Goal: Navigation & Orientation: Find specific page/section

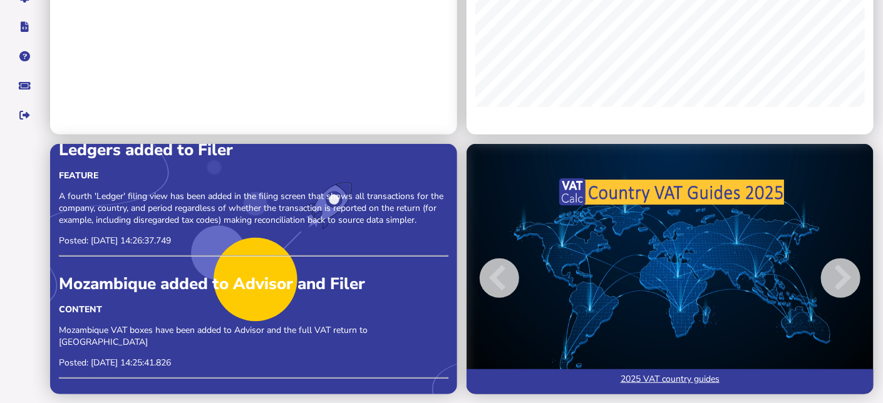
scroll to position [1440, 0]
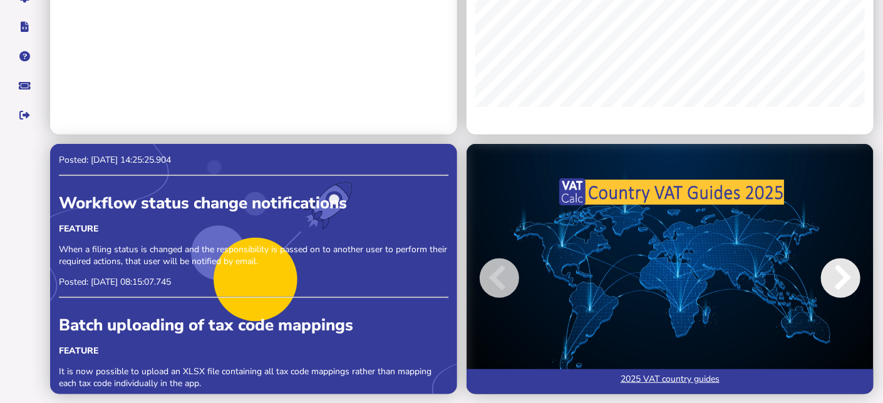
click at [848, 276] on span at bounding box center [840, 278] width 39 height 39
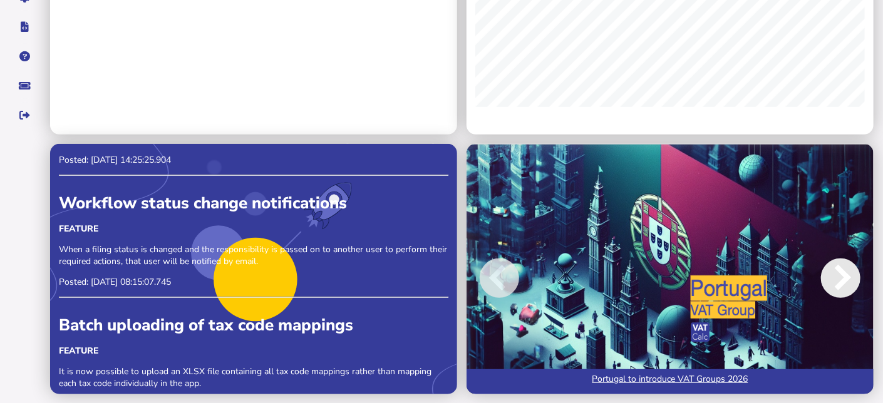
click at [848, 276] on span at bounding box center [840, 278] width 39 height 39
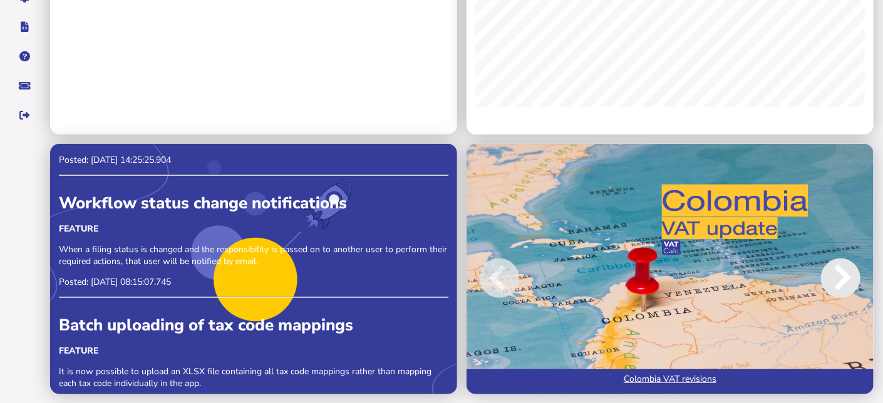
click at [848, 276] on span at bounding box center [840, 278] width 39 height 39
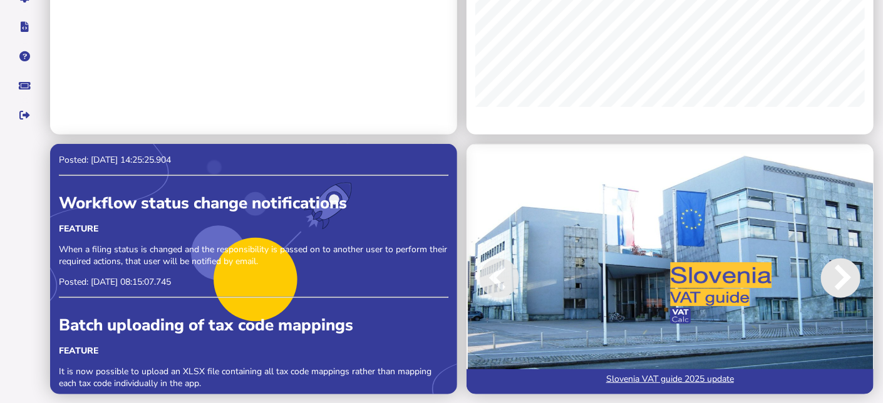
click at [849, 276] on span at bounding box center [840, 278] width 39 height 39
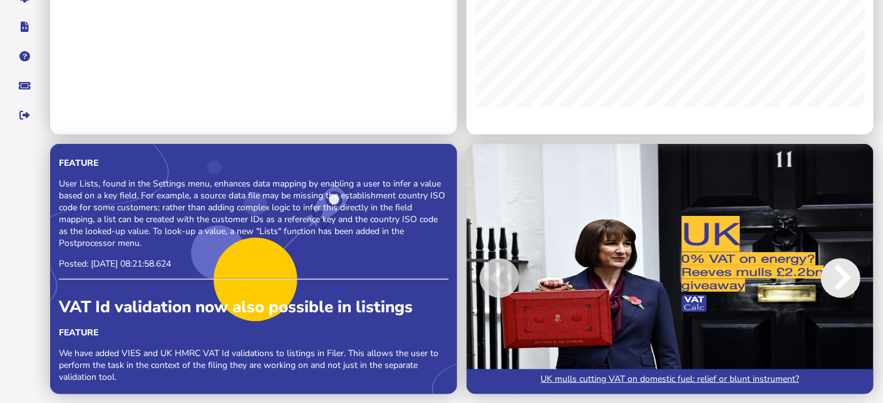
scroll to position [689, 0]
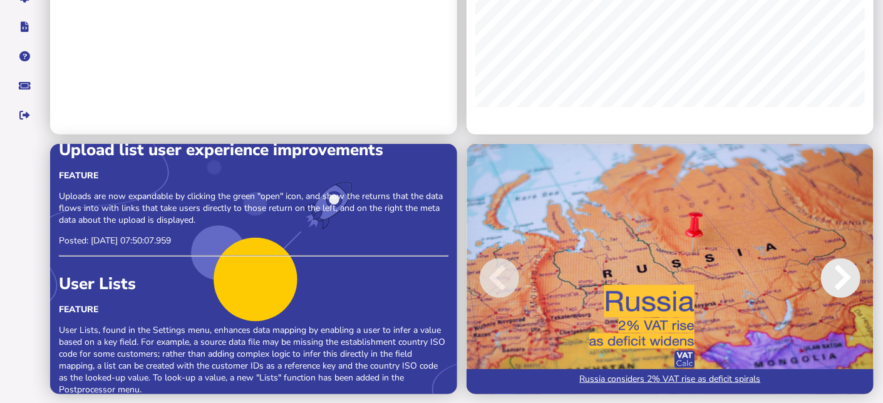
click at [843, 278] on span at bounding box center [840, 278] width 39 height 39
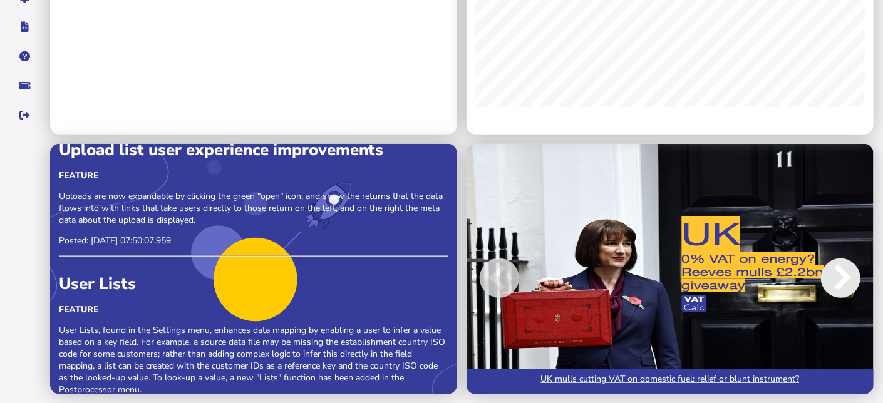
click at [841, 281] on span at bounding box center [840, 278] width 39 height 39
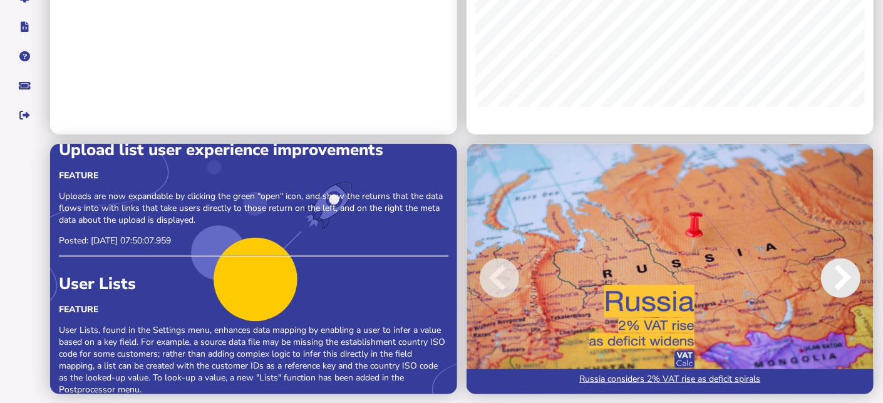
click at [841, 281] on span at bounding box center [840, 278] width 39 height 39
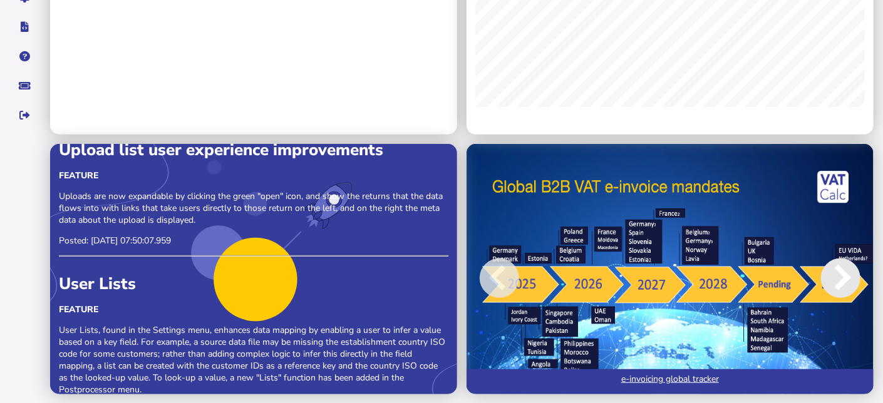
click at [841, 281] on span at bounding box center [840, 278] width 39 height 39
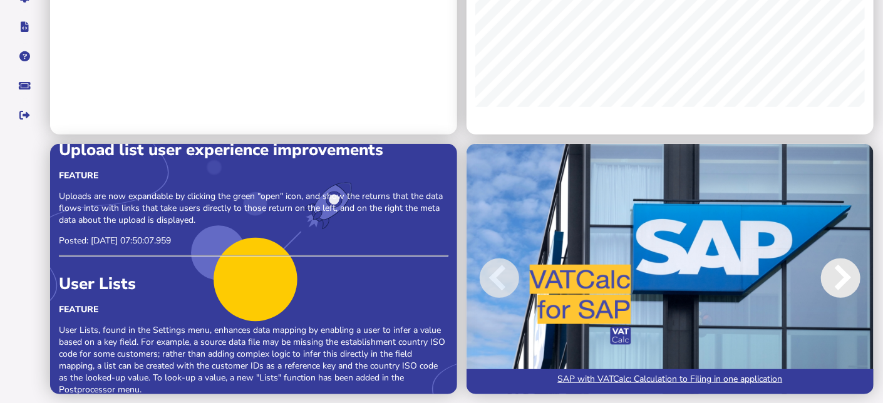
click at [841, 281] on span at bounding box center [840, 278] width 39 height 39
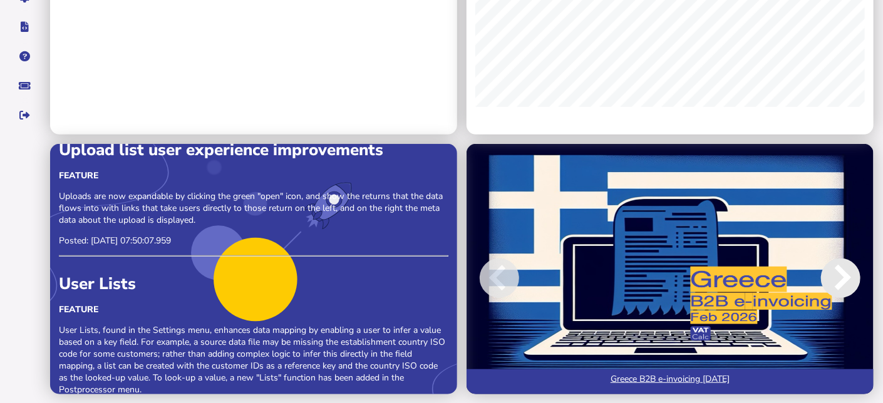
click at [841, 281] on span at bounding box center [840, 278] width 39 height 39
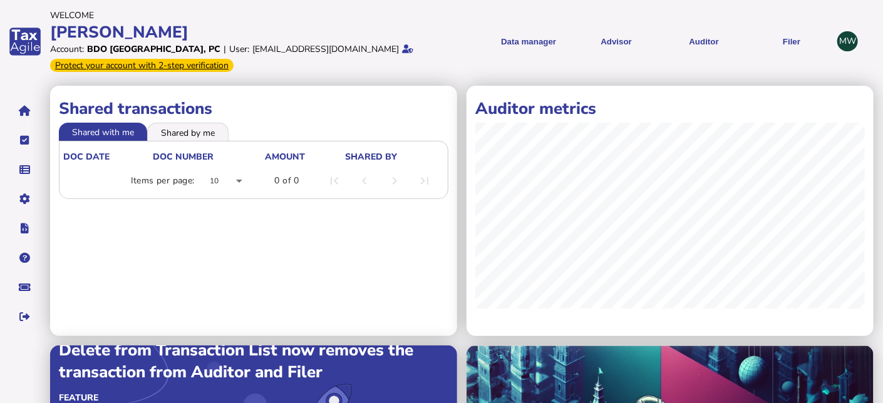
scroll to position [0, 0]
click at [174, 128] on li "Shared by me" at bounding box center [187, 132] width 81 height 18
